Goal: Task Accomplishment & Management: Manage account settings

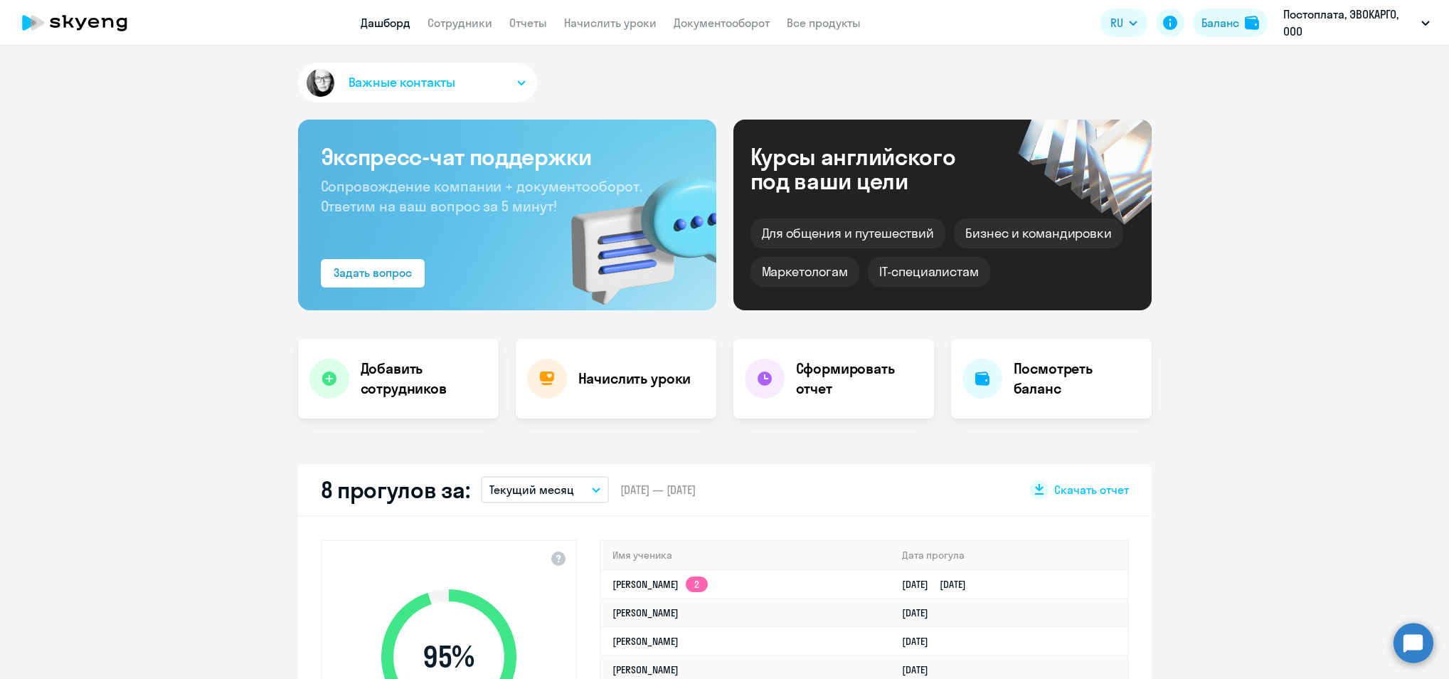
select select "30"
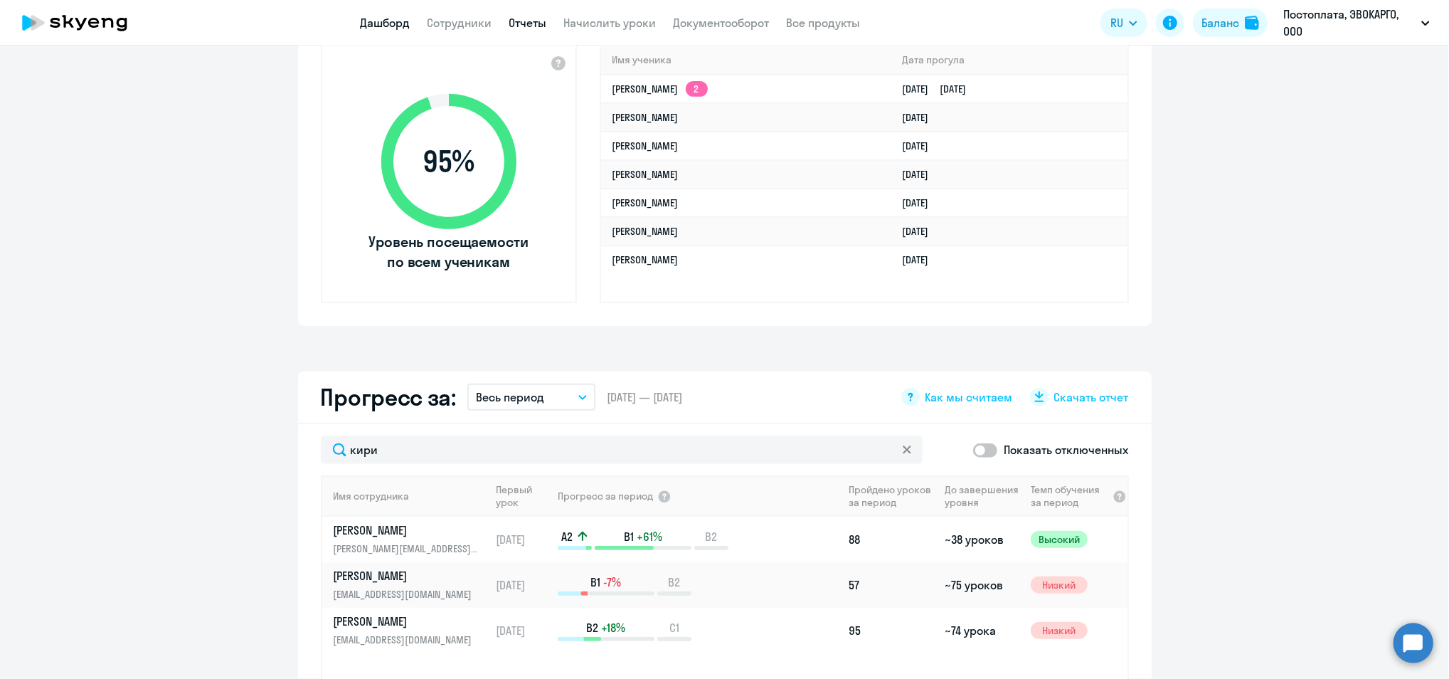
scroll to position [285, 0]
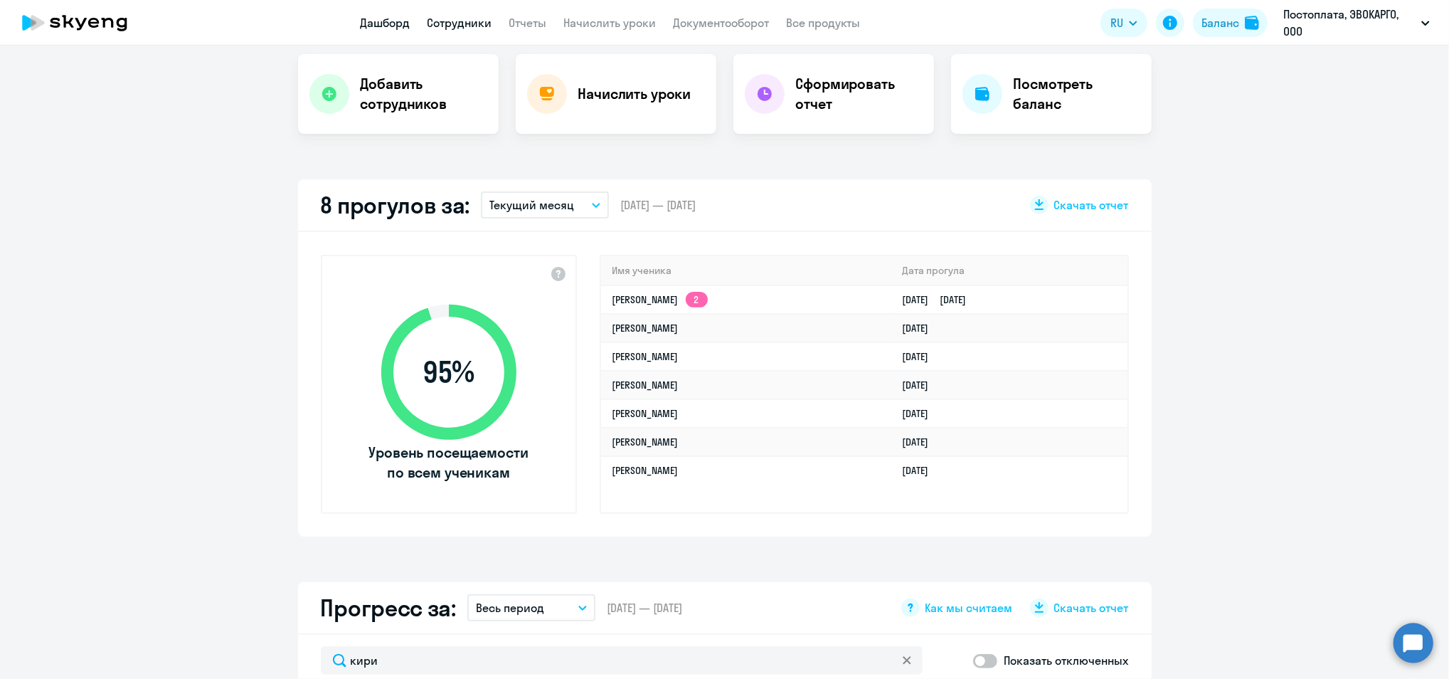
type input "кири"
click at [481, 16] on link "Сотрудники" at bounding box center [459, 23] width 65 height 14
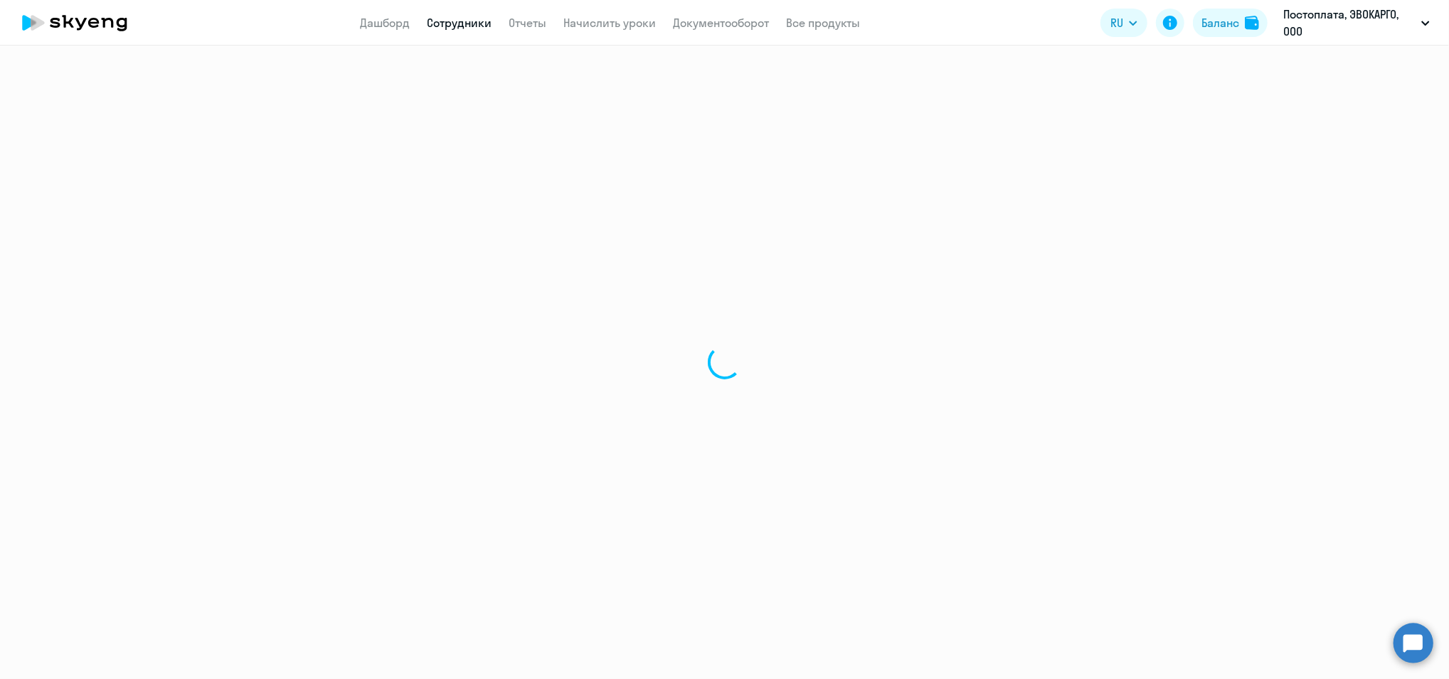
scroll to position [0, 0]
select select "30"
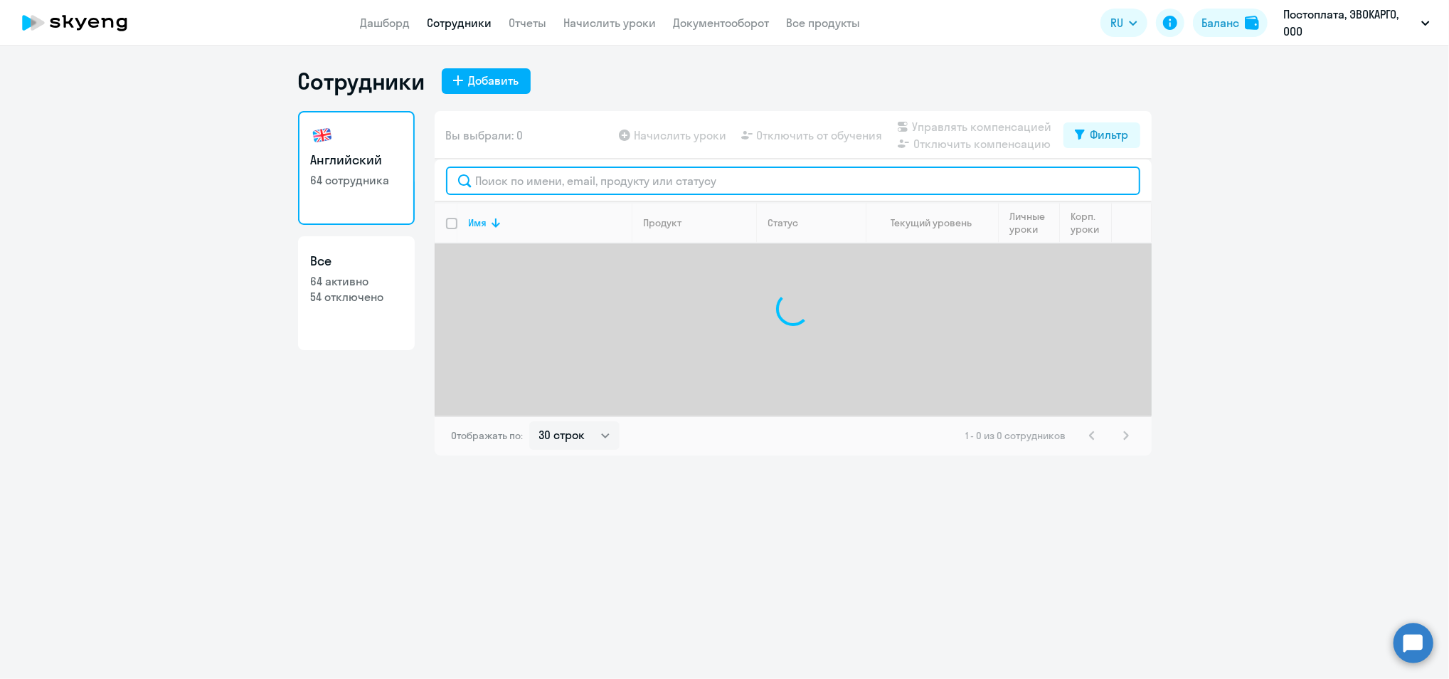
click at [580, 178] on input "text" at bounding box center [793, 180] width 694 height 28
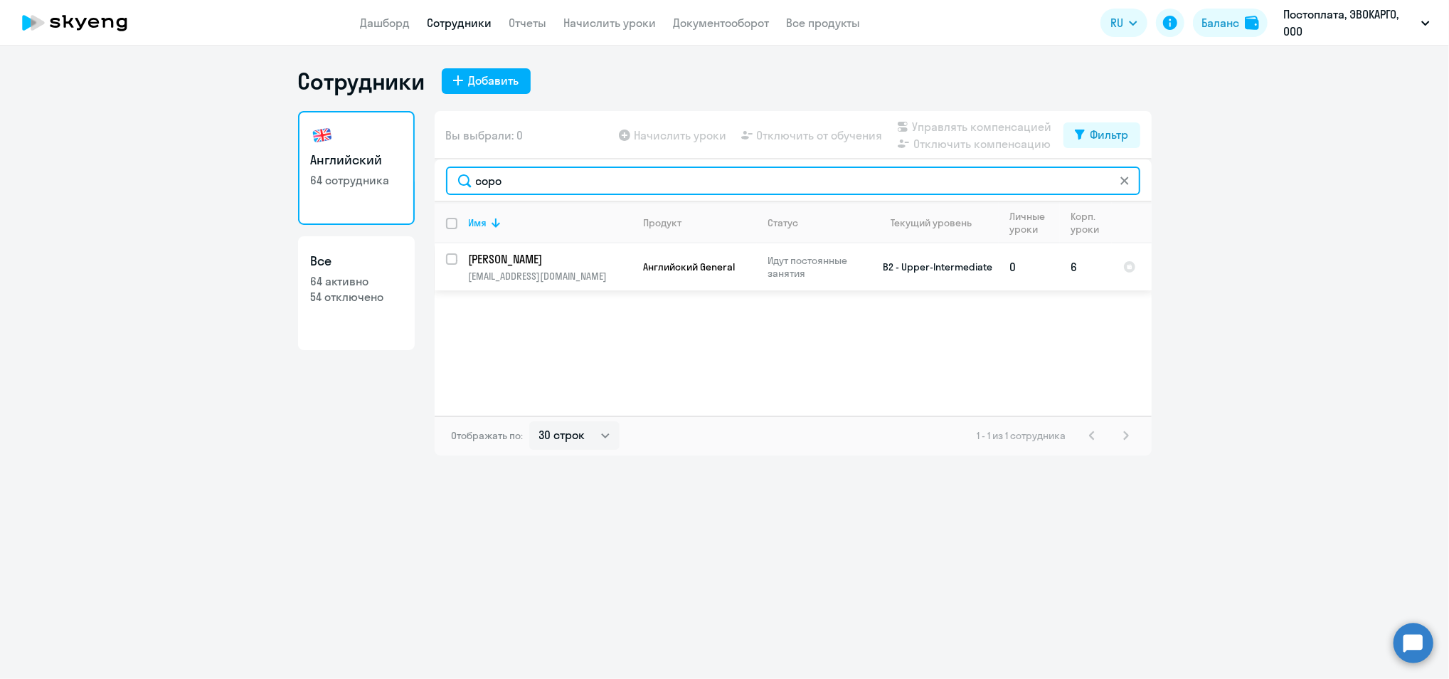
type input "соро"
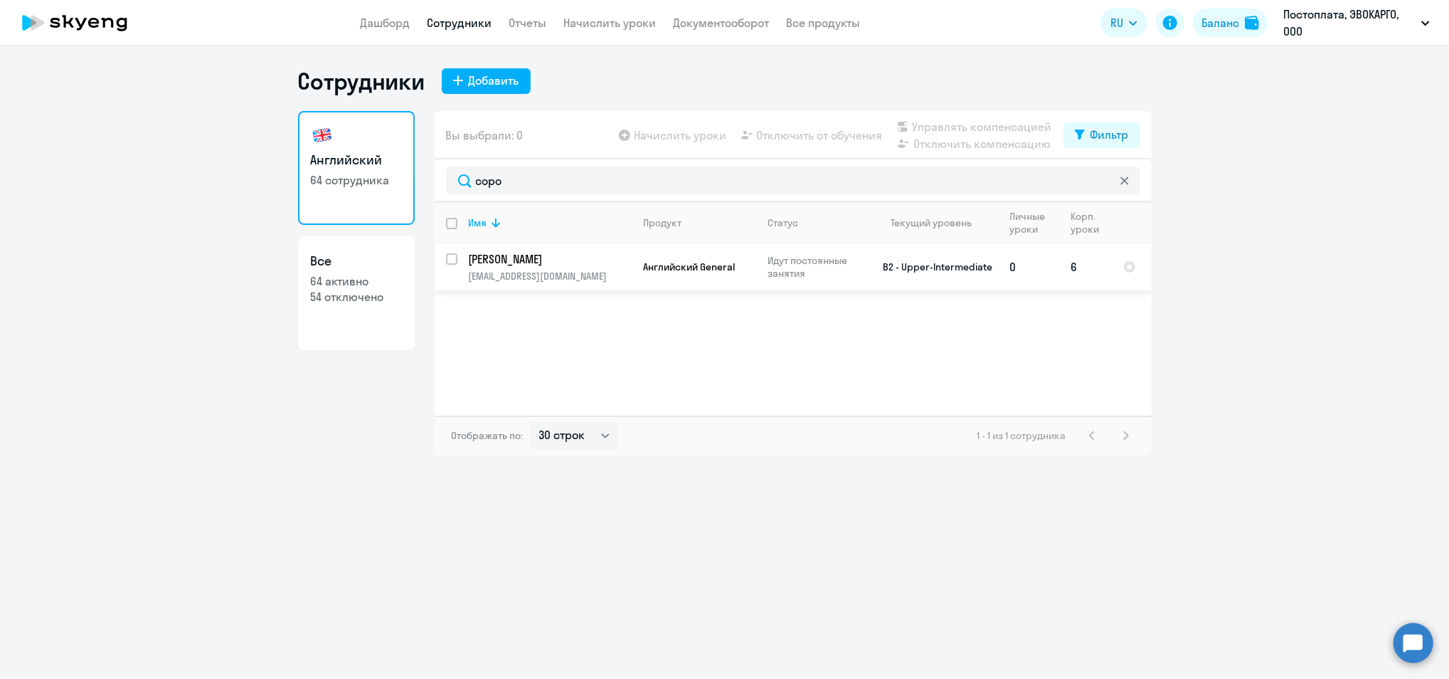
click at [456, 264] on input "select row 5351391" at bounding box center [460, 267] width 28 height 28
checkbox input "true"
click at [819, 132] on span "Отключить от обучения" at bounding box center [820, 135] width 126 height 17
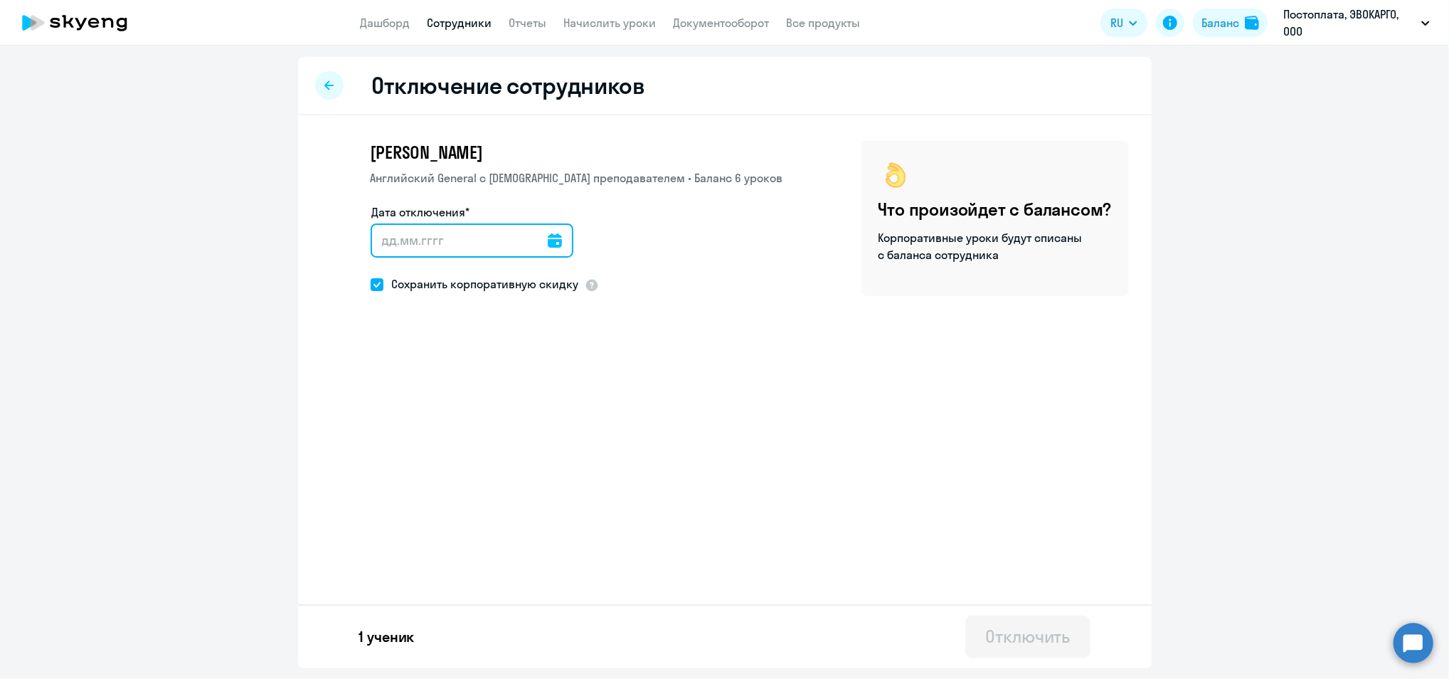
click at [561, 239] on input "Дата отключения*" at bounding box center [472, 240] width 203 height 34
click at [552, 240] on icon at bounding box center [555, 240] width 14 height 14
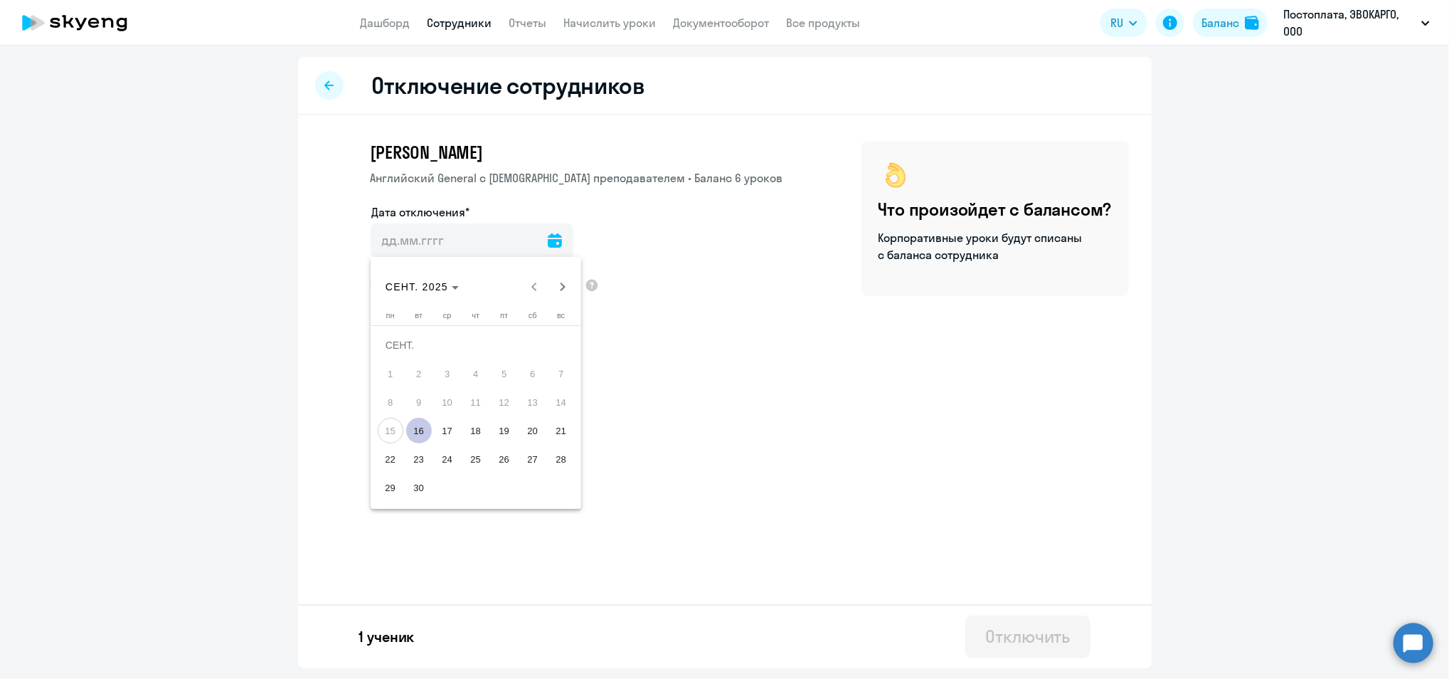
click at [423, 437] on span "16" at bounding box center [419, 431] width 26 height 26
type input "[DATE]"
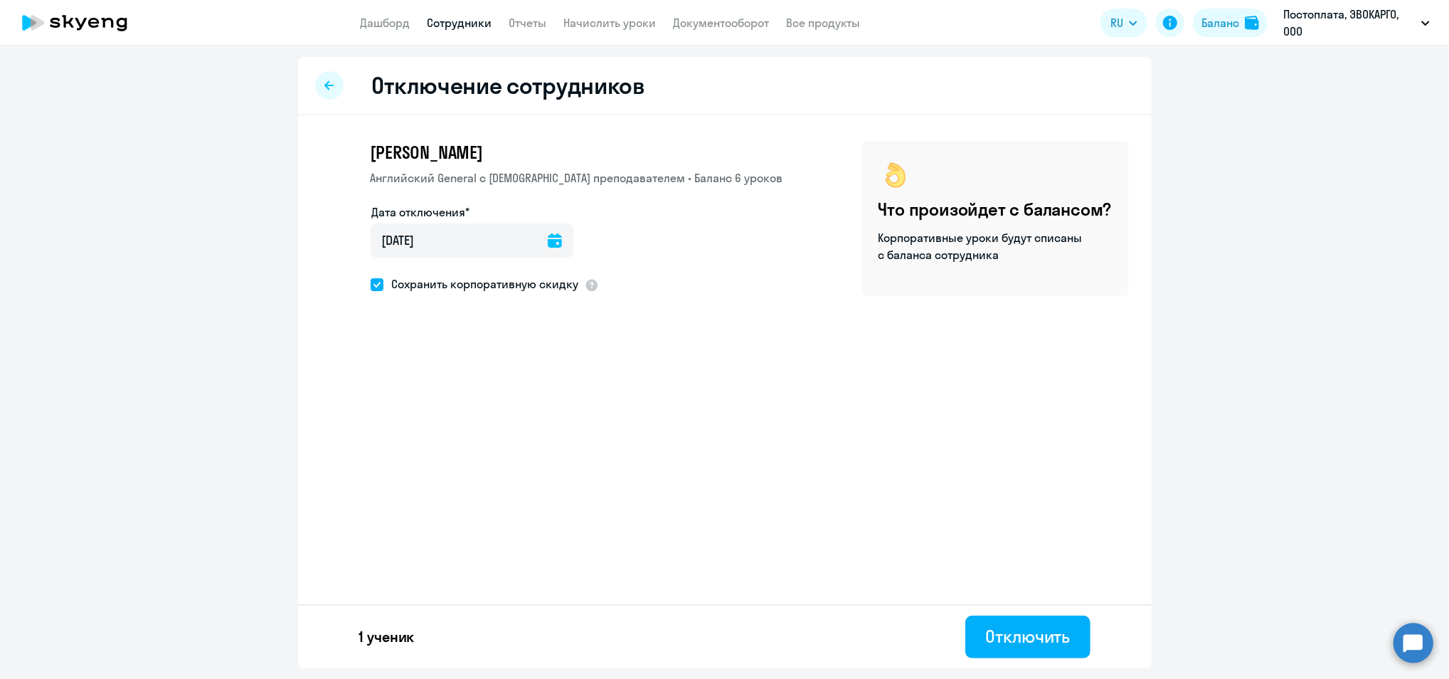
click at [378, 287] on span at bounding box center [377, 284] width 13 height 13
click at [371, 285] on input "Сохранить корпоративную скидку" at bounding box center [370, 284] width 1 height 1
checkbox input "false"
click at [1053, 651] on button "Отключить" at bounding box center [1027, 636] width 124 height 43
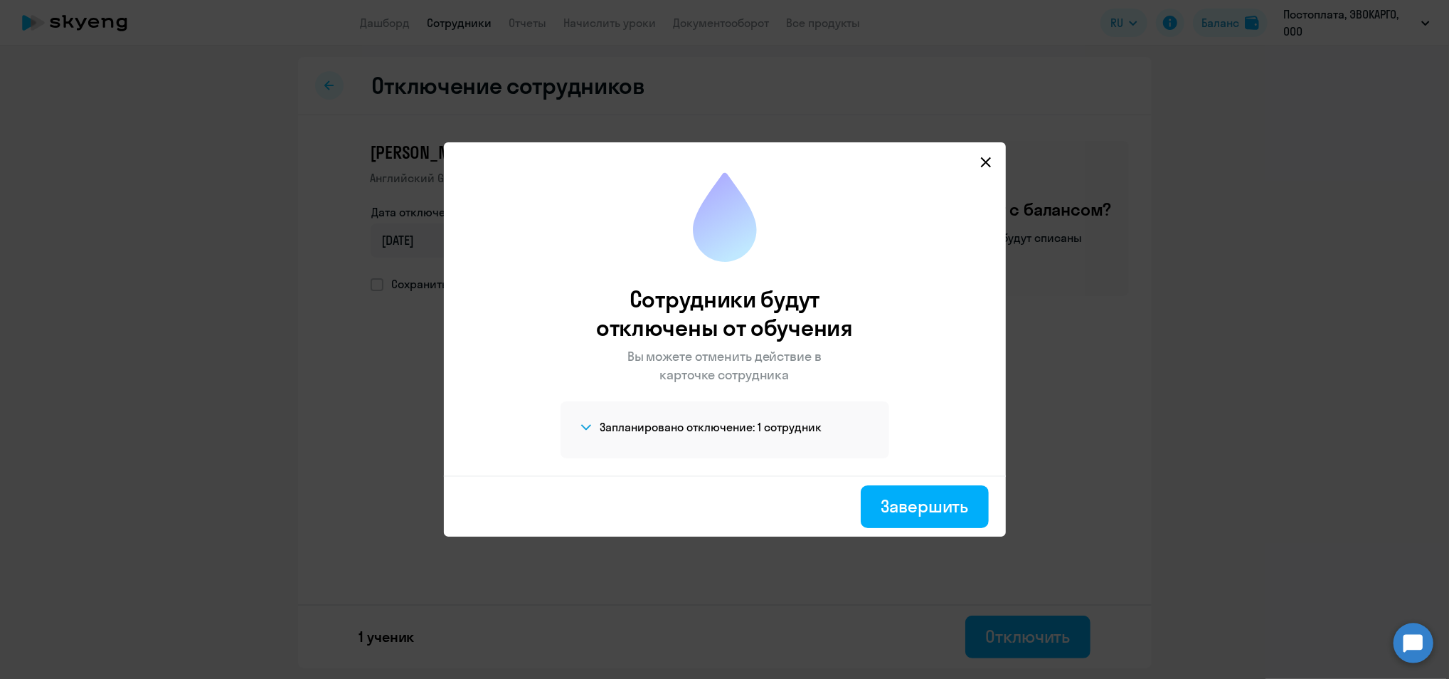
click at [771, 437] on div "Запланировано отключение: 1 сотрудник [PERSON_NAME]" at bounding box center [724, 429] width 329 height 57
click at [780, 420] on div "Запланировано отключение: 1 сотрудник [PERSON_NAME]" at bounding box center [724, 429] width 329 height 57
click at [782, 428] on h4 "Запланировано отключение: 1 сотрудник" at bounding box center [711, 427] width 222 height 16
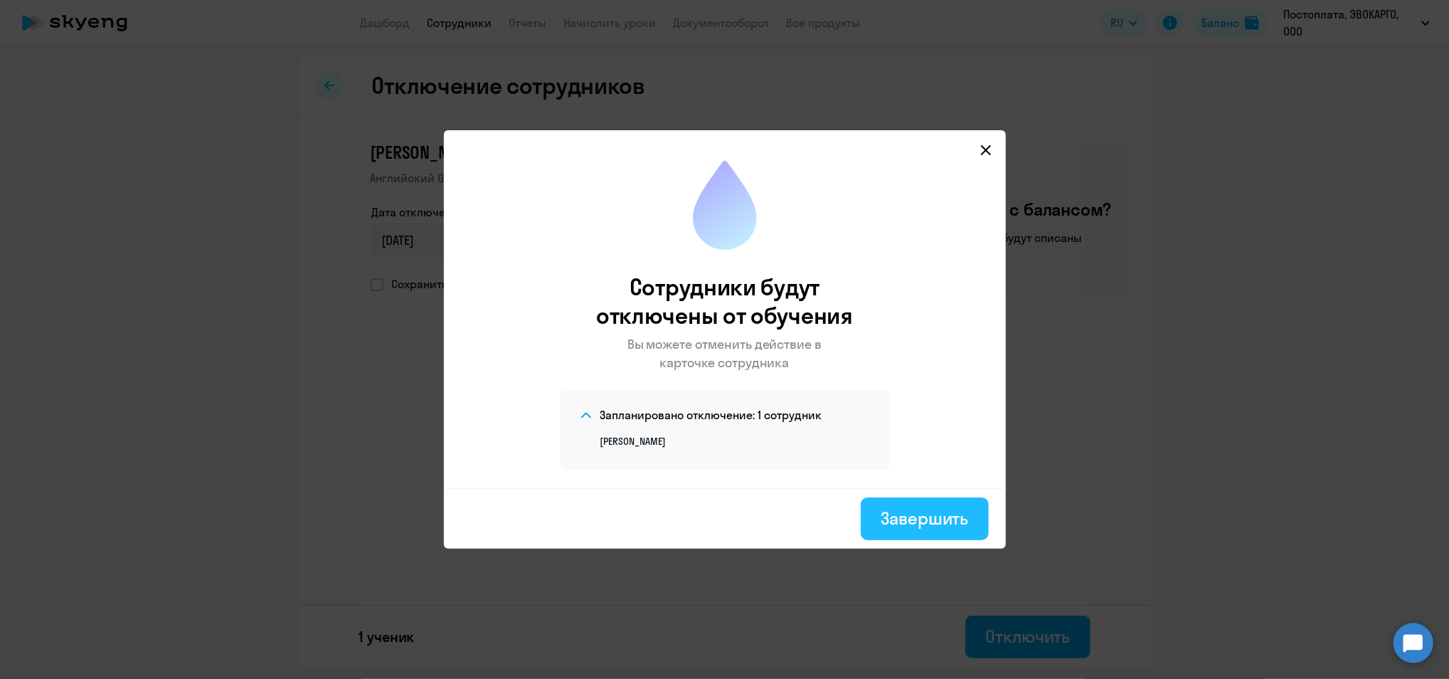
click at [917, 514] on div "Завершить" at bounding box center [924, 517] width 87 height 23
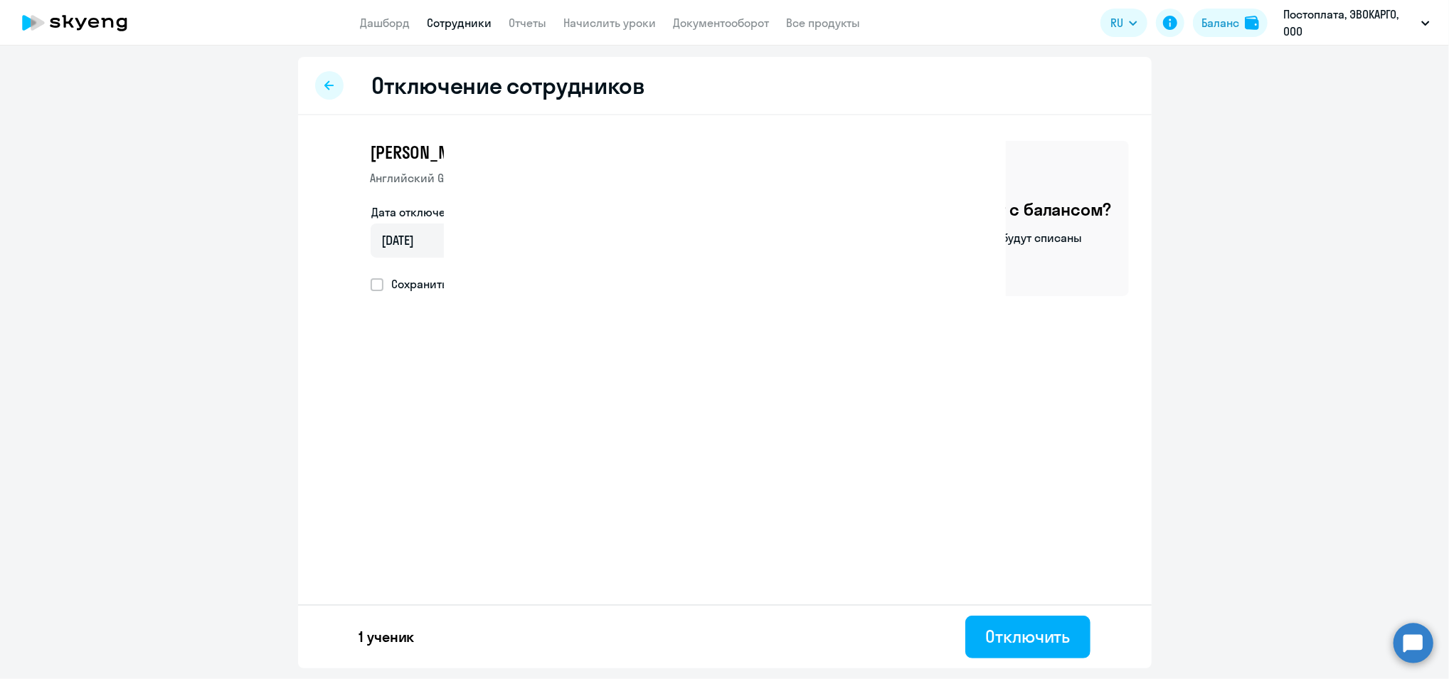
select select "30"
